Goal: Information Seeking & Learning: Learn about a topic

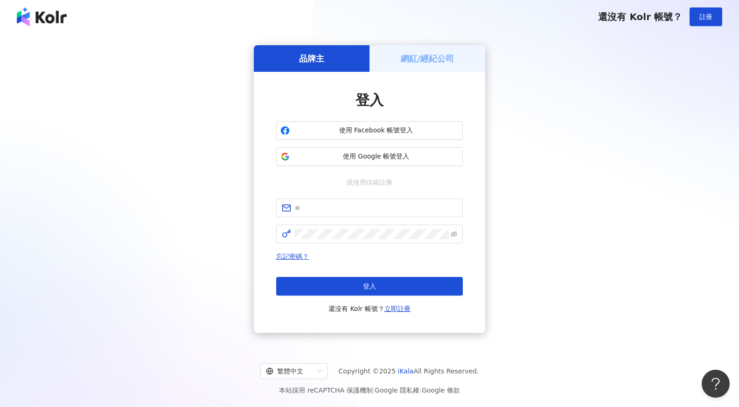
click at [372, 222] on form at bounding box center [369, 221] width 187 height 45
click at [384, 205] on input "text" at bounding box center [376, 208] width 162 height 10
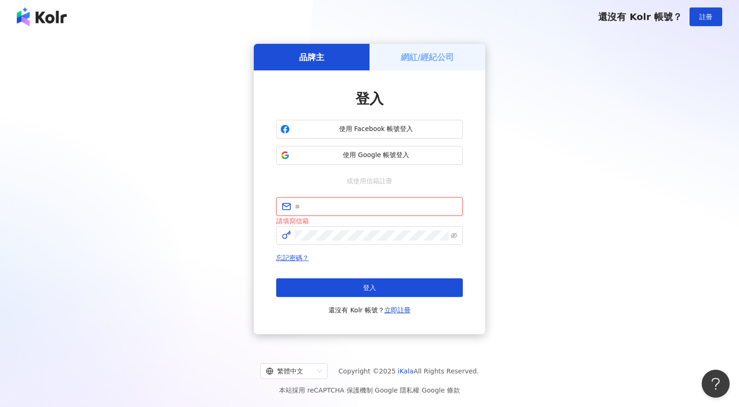
type input "**********"
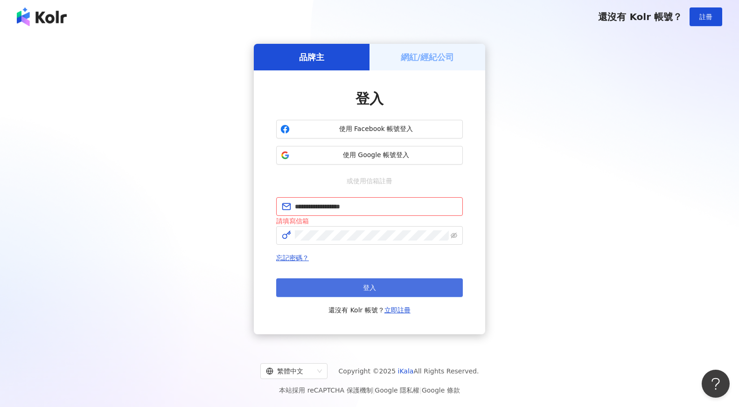
click at [395, 285] on button "登入" at bounding box center [369, 288] width 187 height 19
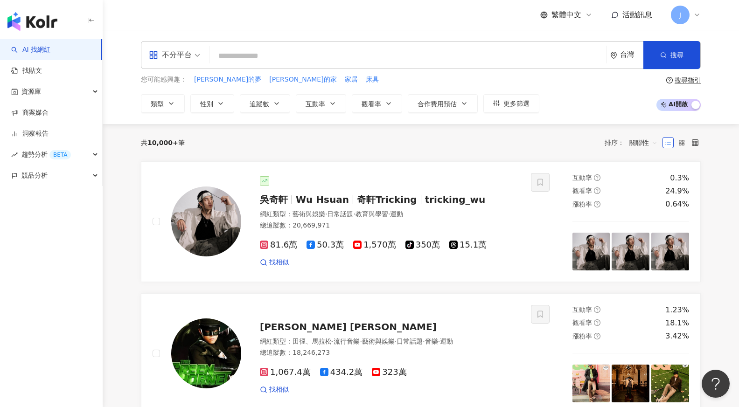
click at [349, 47] on div "不分平台 台灣 搜尋" at bounding box center [421, 55] width 560 height 28
click at [348, 52] on input "search" at bounding box center [407, 56] width 389 height 18
paste input "**********"
type input "**********"
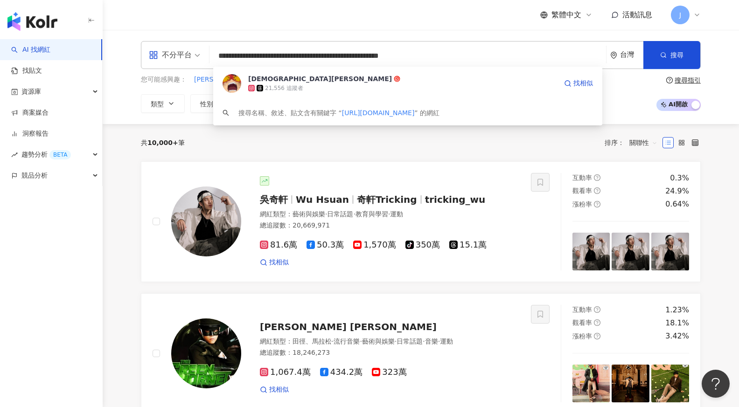
click at [290, 86] on div "21,556 追蹤者" at bounding box center [284, 88] width 38 height 8
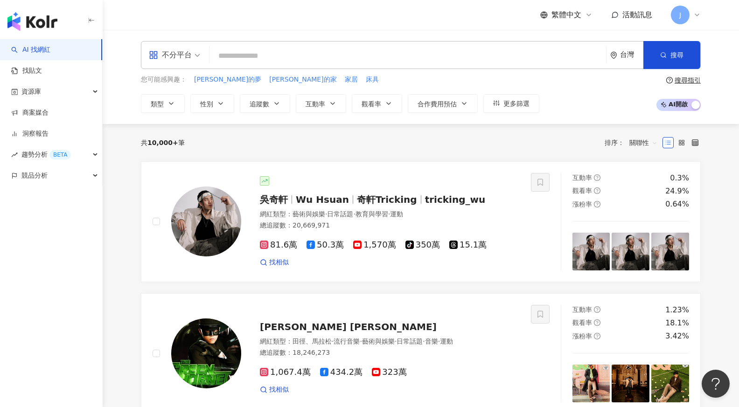
click at [262, 51] on input "search" at bounding box center [407, 56] width 389 height 18
paste input "**********"
type input "**********"
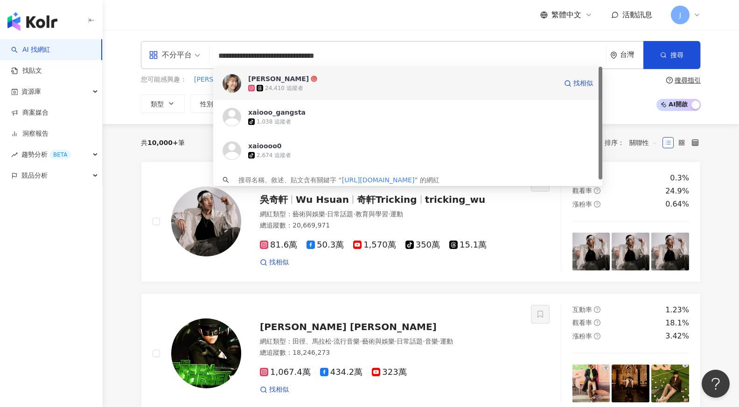
click at [318, 94] on div "靖蓉 Roni 24,410 追蹤者 找相似" at bounding box center [407, 84] width 389 height 34
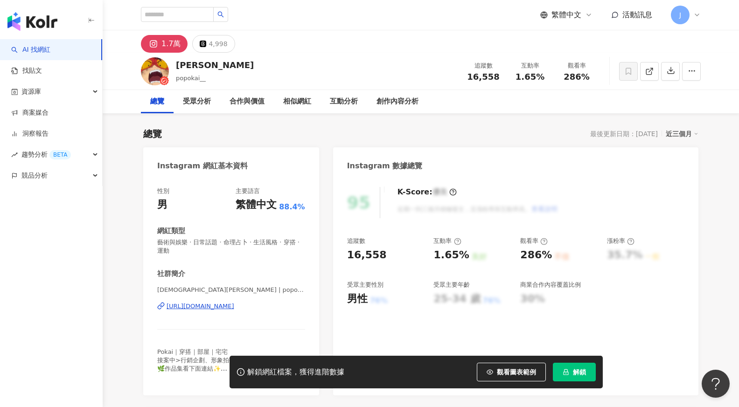
click at [224, 310] on div "[URL][DOMAIN_NAME]" at bounding box center [201, 306] width 68 height 8
drag, startPoint x: 178, startPoint y: 248, endPoint x: 154, endPoint y: 242, distance: 24.7
click at [154, 242] on div "性別 男 主要語言 繁體中文 88.4% 網紅類型 藝術與娛樂 · 日常話題 · 命理占卜 · 生活風格 · 穿搭 · 運動 社群簡介 [PERSON_NAM…" at bounding box center [231, 287] width 176 height 218
copy span "藝術與娛樂 · 日常話題 · 命理占卜 · 生活風格 · 穿搭 · 運動"
click at [192, 104] on div "受眾分析" at bounding box center [197, 101] width 28 height 11
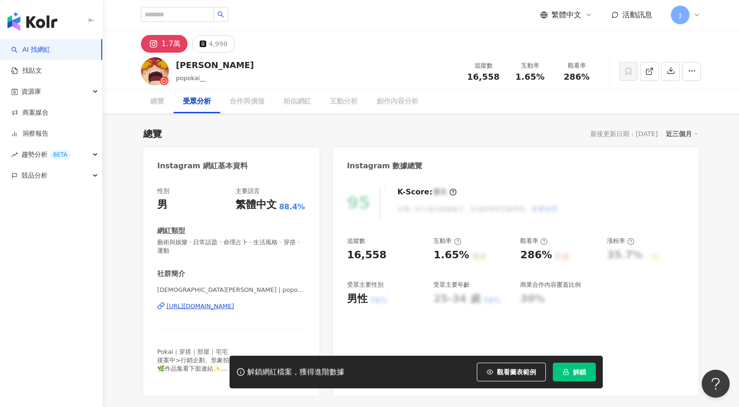
scroll to position [806, 0]
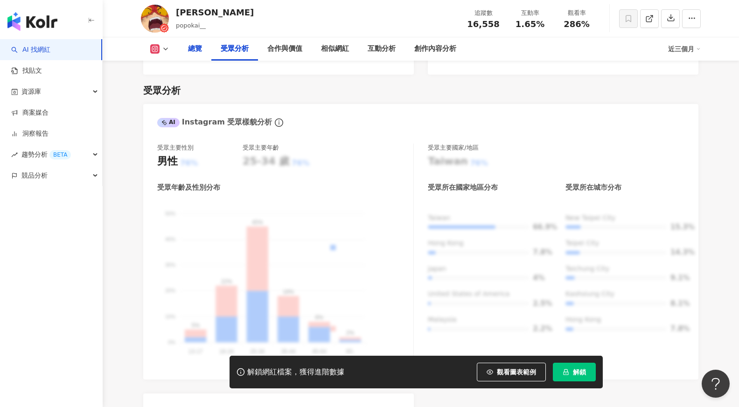
click at [187, 49] on div "總覽" at bounding box center [195, 48] width 33 height 23
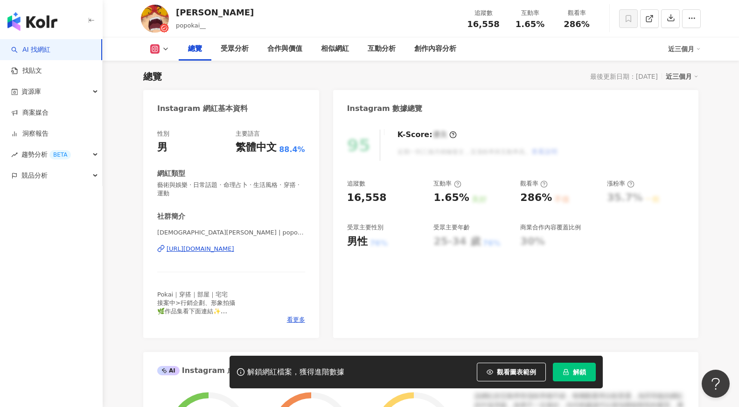
click at [163, 49] on icon at bounding box center [165, 48] width 7 height 7
click at [244, 71] on div "總覽 最後更新日期：[DATE] 近三個月" at bounding box center [420, 76] width 555 height 13
click at [234, 250] on div "[URL][DOMAIN_NAME]" at bounding box center [201, 249] width 68 height 8
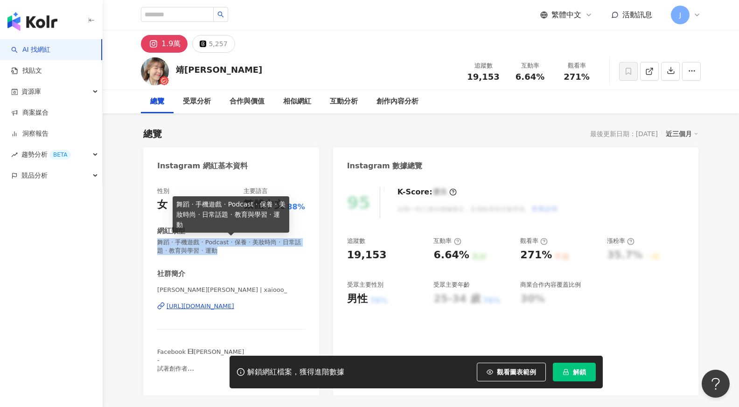
drag, startPoint x: 158, startPoint y: 244, endPoint x: 208, endPoint y: 256, distance: 51.8
click at [208, 256] on div "性別 女 主要語言 繁體中文 88% 網紅類型 舞蹈 · 手機遊戲 · Podcast · 保養 · 美妝時尚 · 日常話題 · 教育與學習 · 運動 社群簡…" at bounding box center [231, 284] width 148 height 195
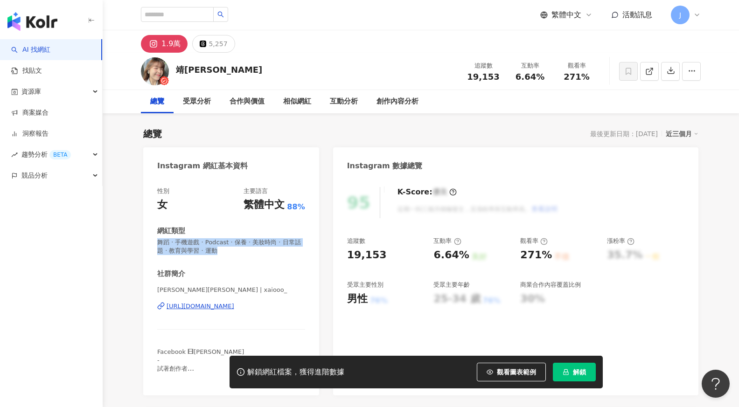
copy span "舞蹈 · 手機遊戲 · Podcast · 保養 · 美妝時尚 · 日常話題 · 教育與學習 · 運動"
